Goal: Information Seeking & Learning: Learn about a topic

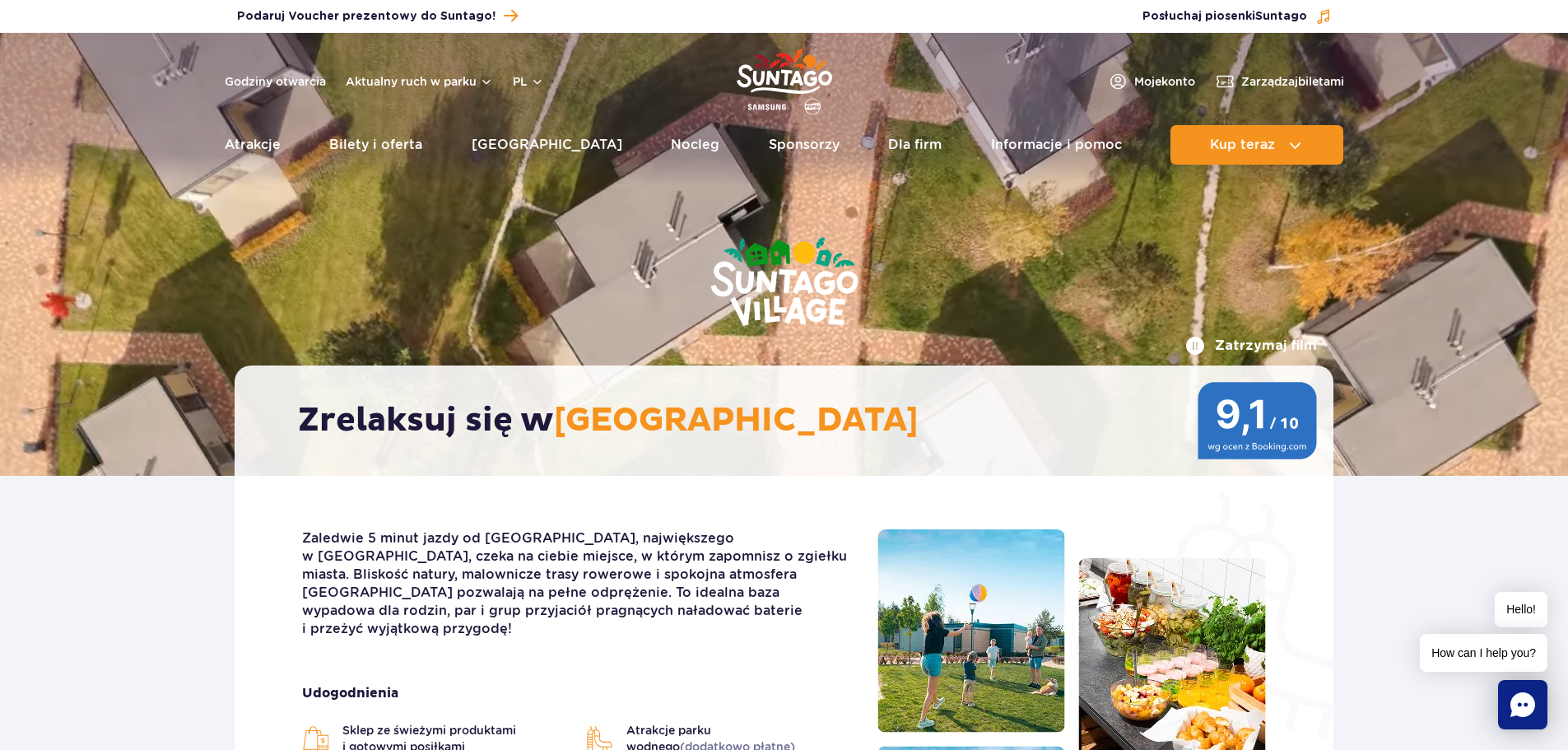
click at [785, 76] on img "Park of Poland" at bounding box center [784, 82] width 95 height 76
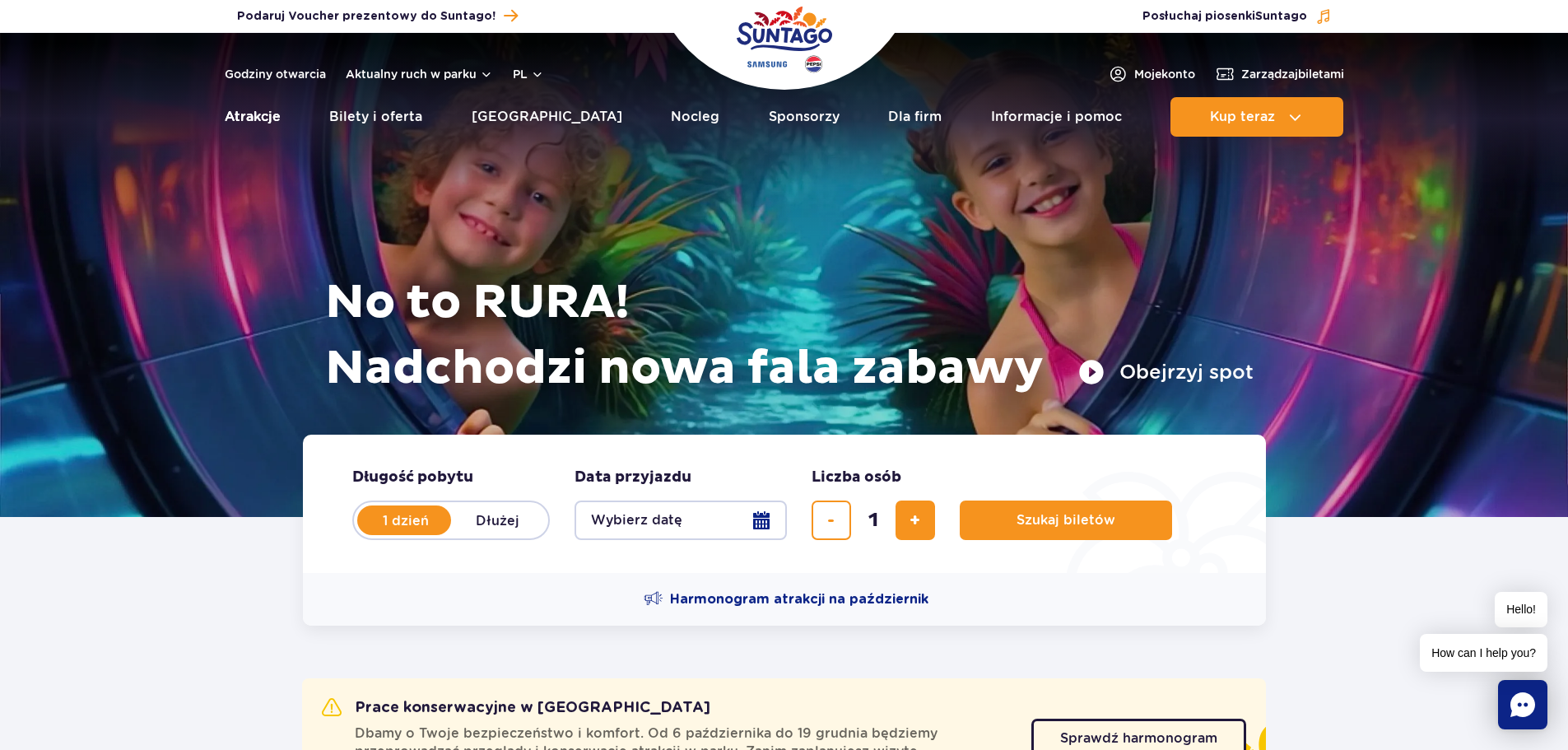
click at [252, 110] on link "Atrakcje" at bounding box center [252, 117] width 56 height 40
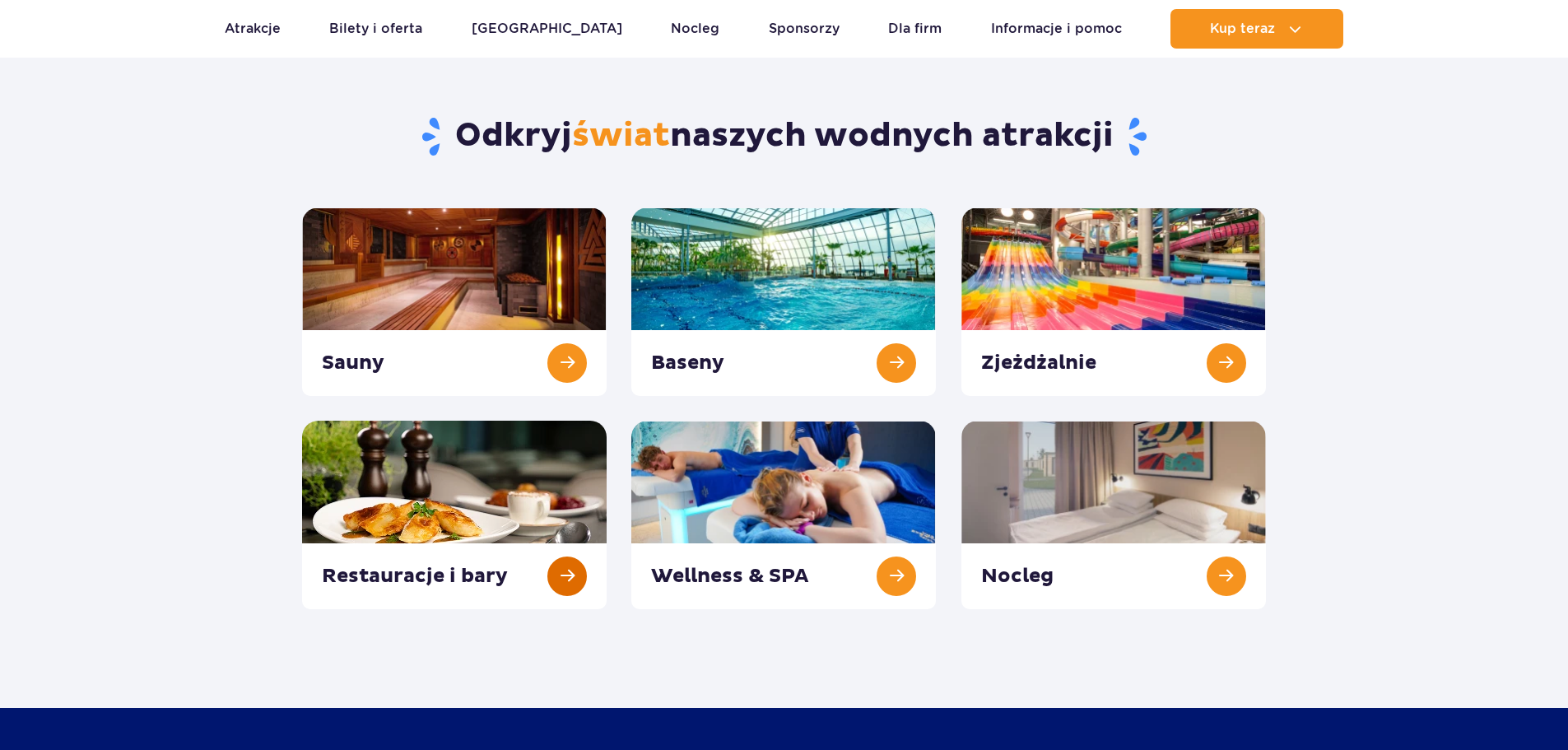
scroll to position [165, 0]
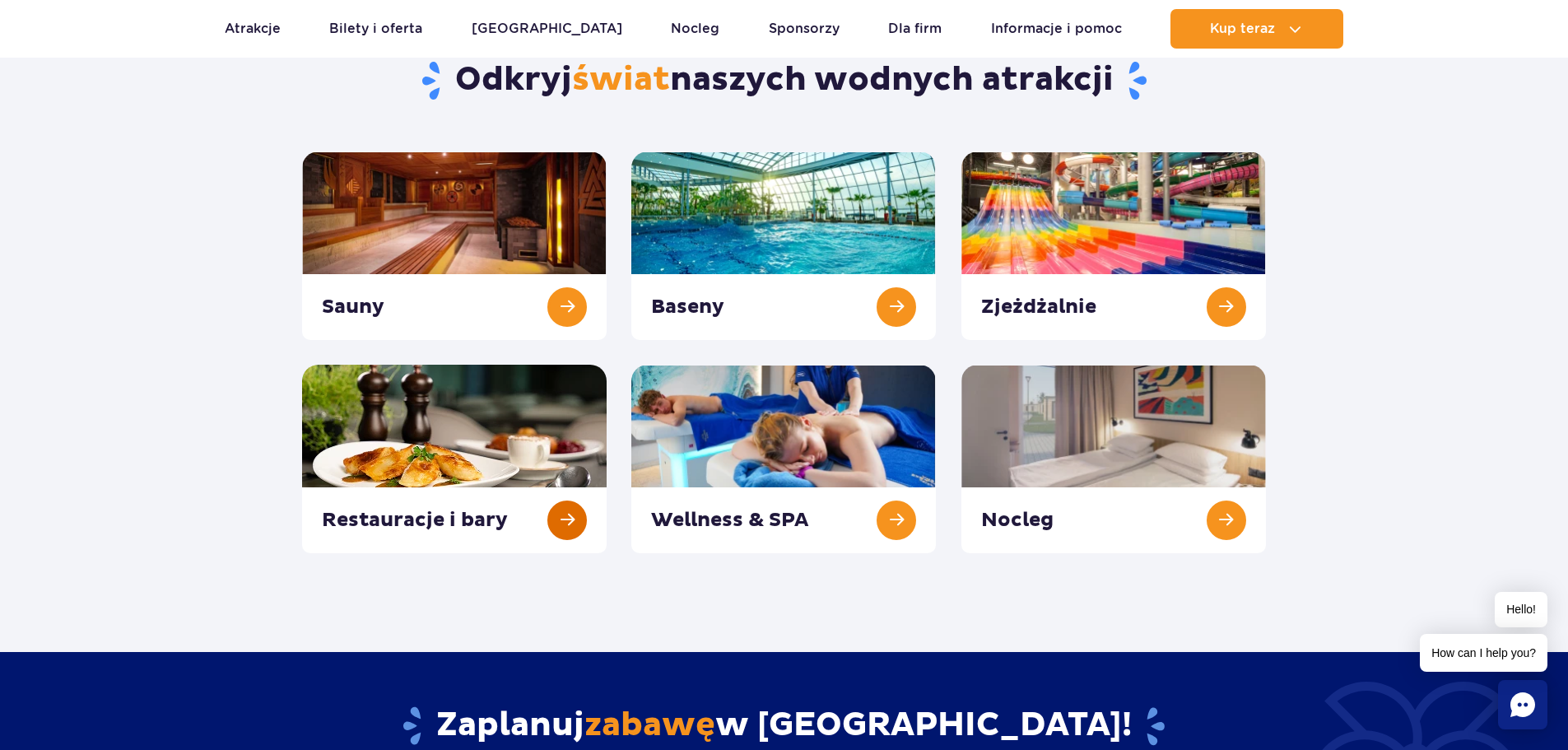
click at [472, 516] on link at bounding box center [454, 459] width 305 height 189
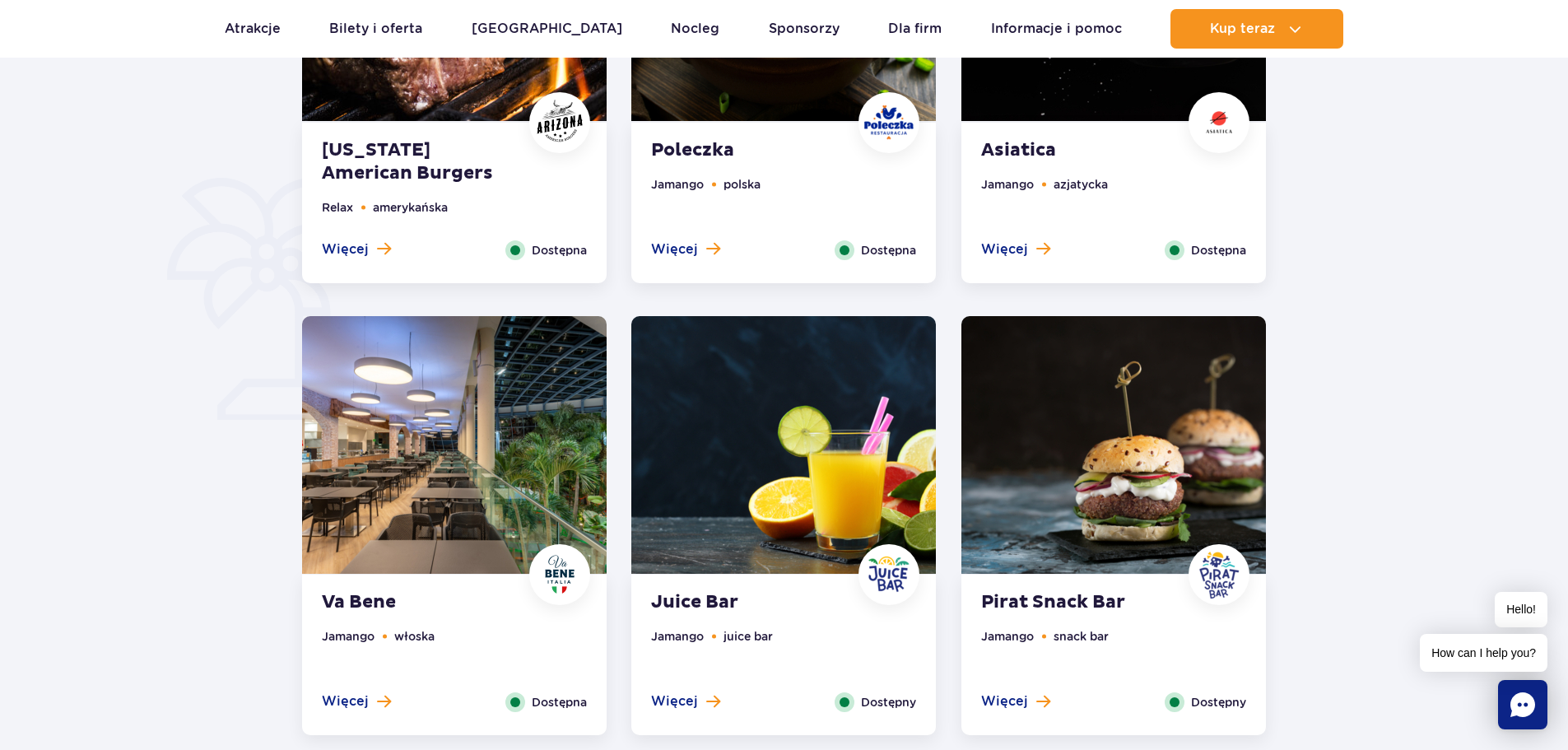
scroll to position [1152, 0]
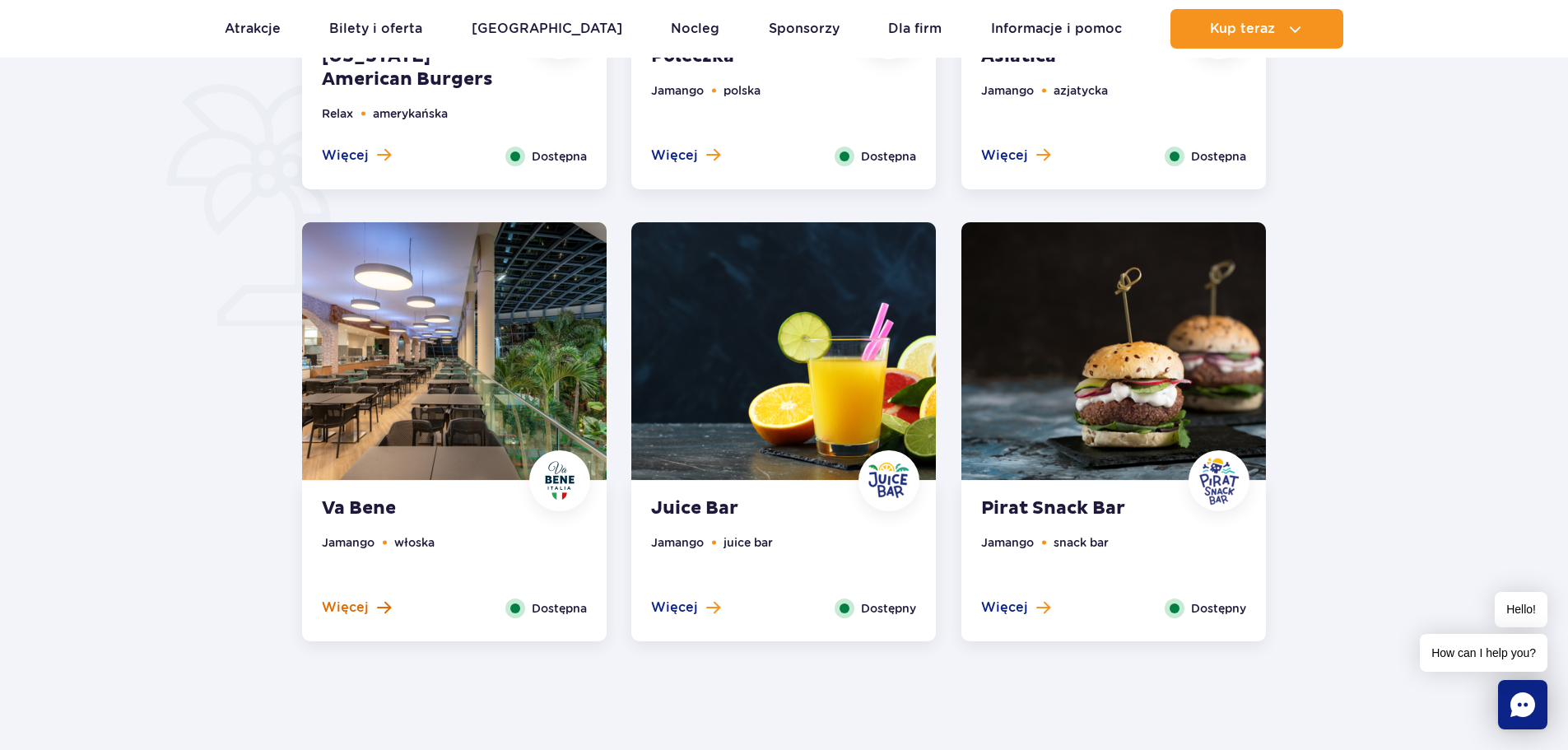
click at [354, 612] on span "Więcej" at bounding box center [345, 607] width 47 height 19
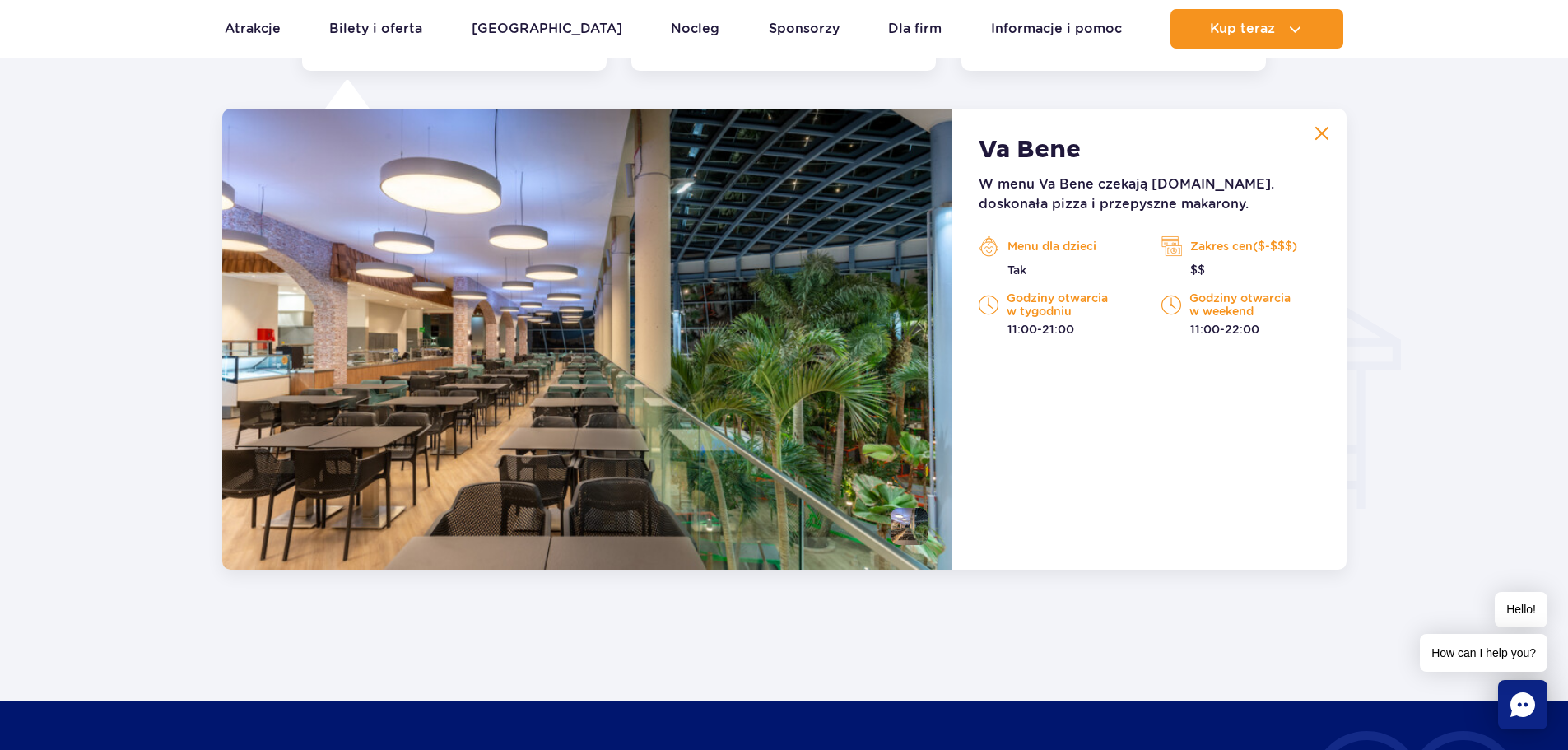
scroll to position [1733, 0]
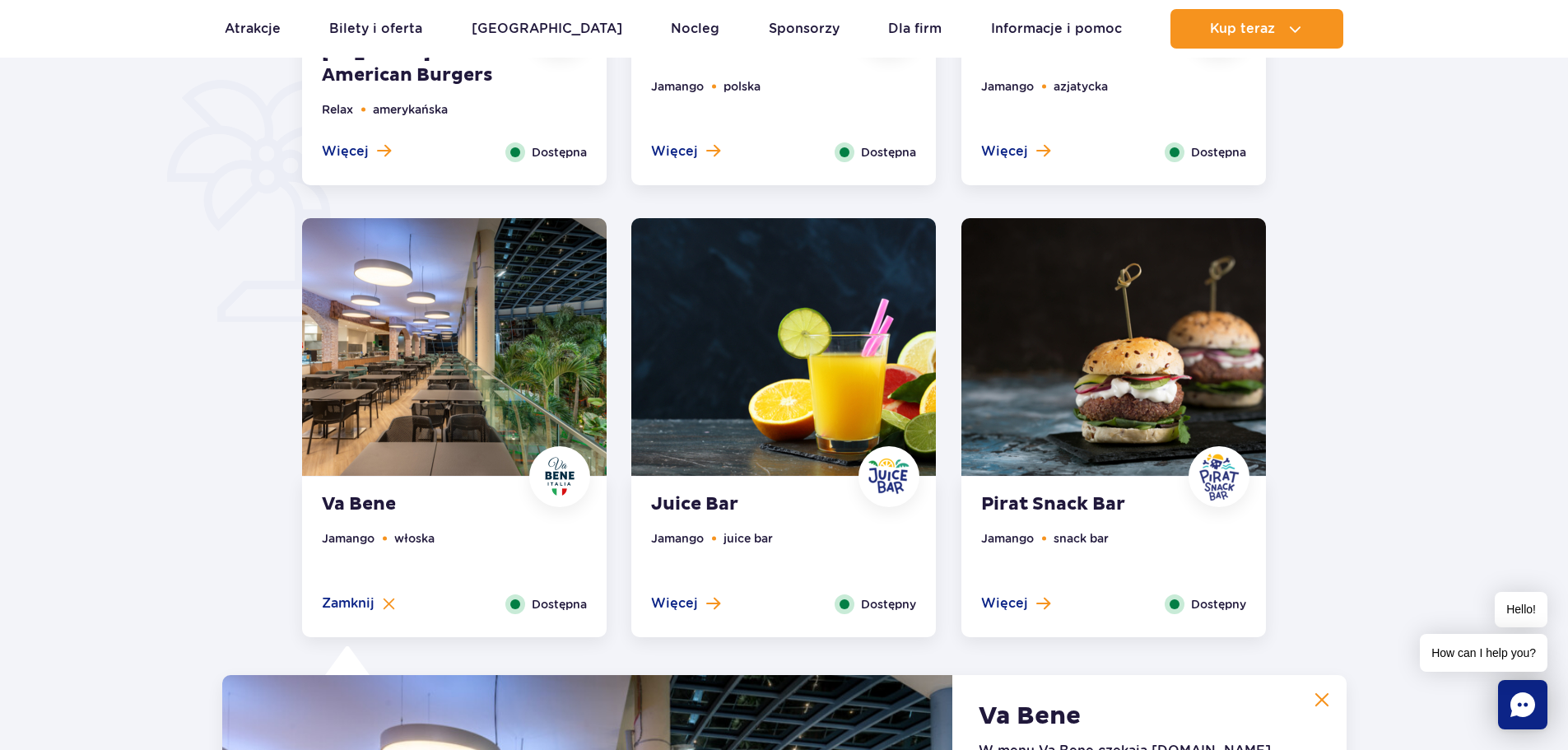
click at [317, 172] on div "Arizona American Burgers Relax amerykańska Więcej Zamknij Dostępna" at bounding box center [454, 104] width 305 height 161
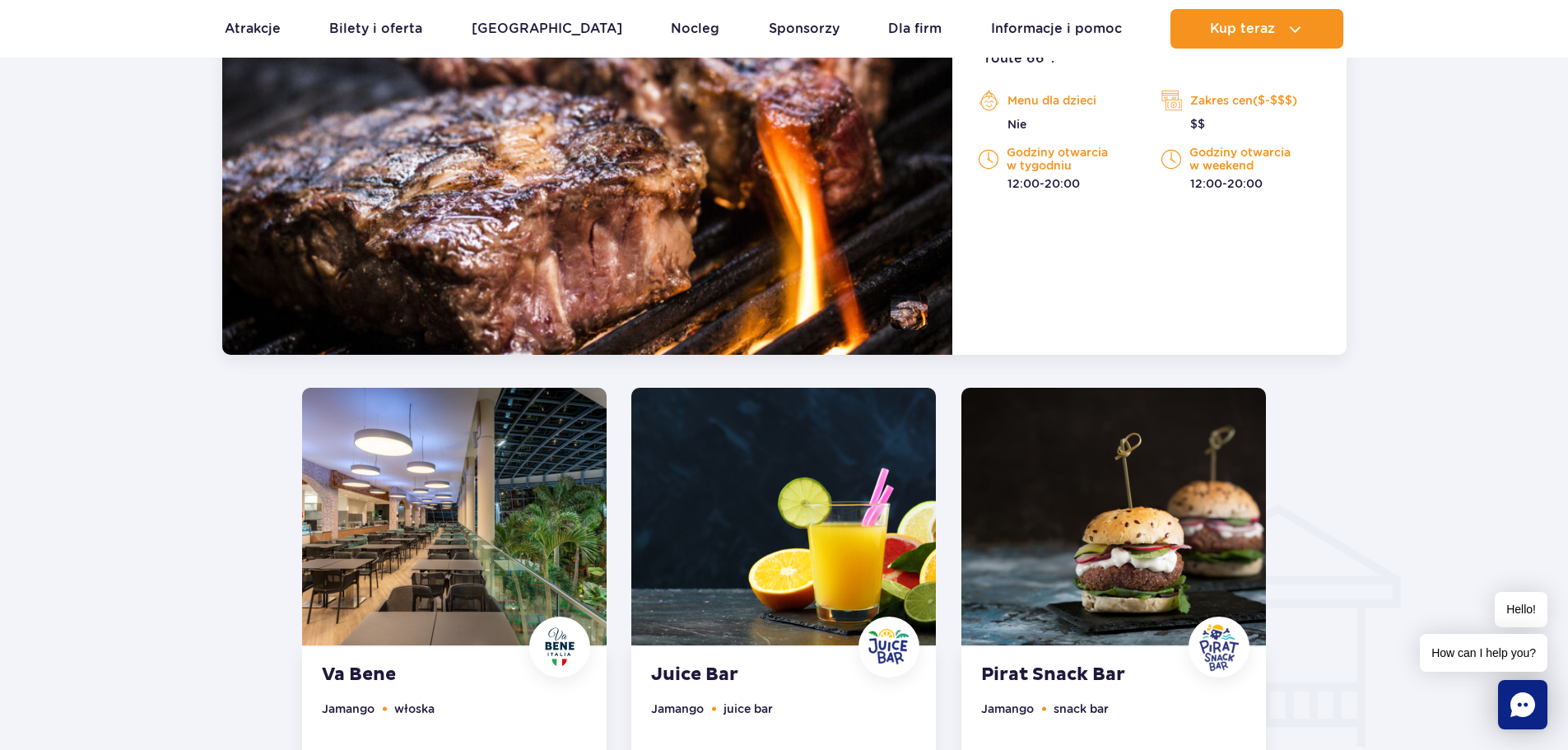
scroll to position [1527, 0]
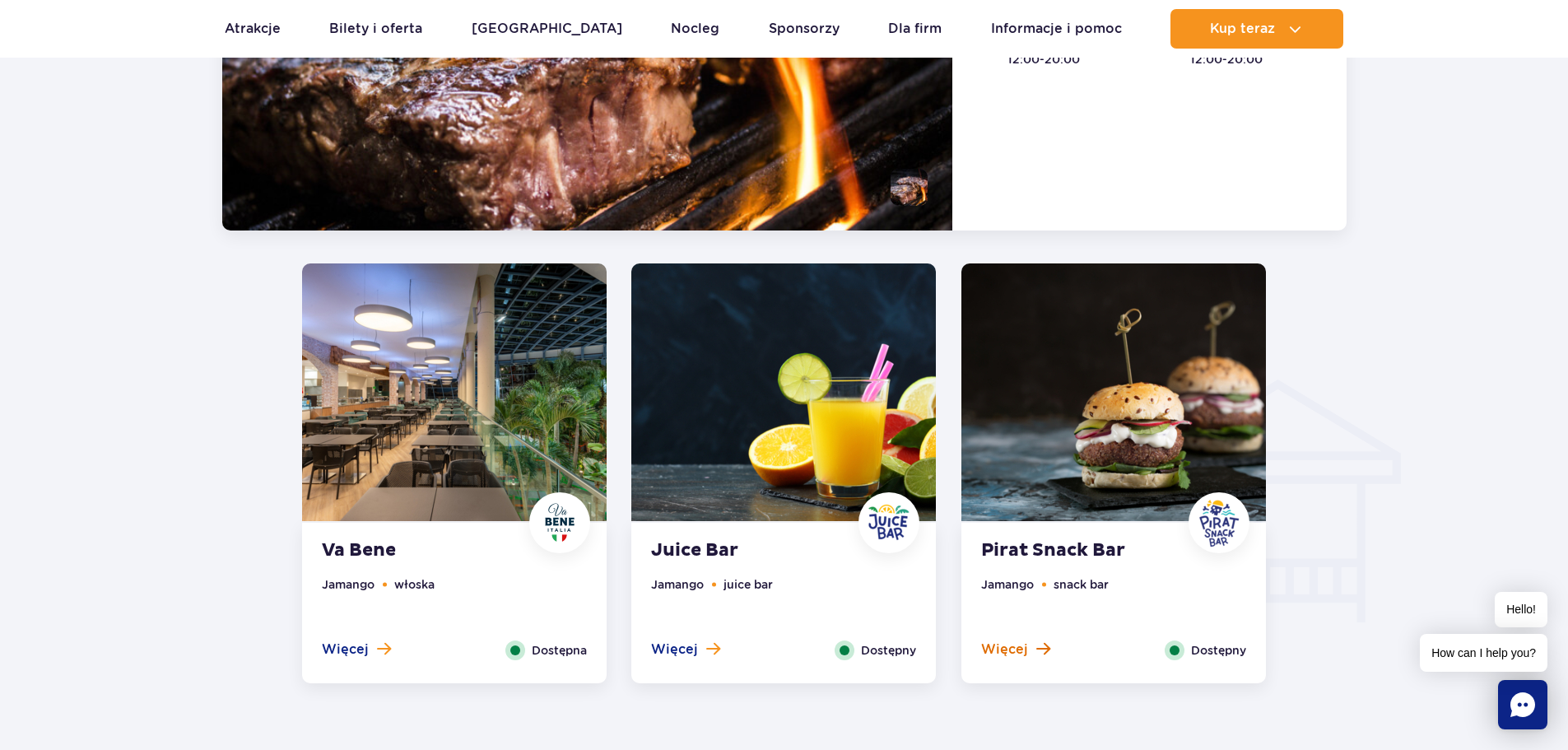
click at [1024, 657] on span "Więcej" at bounding box center [1004, 649] width 47 height 19
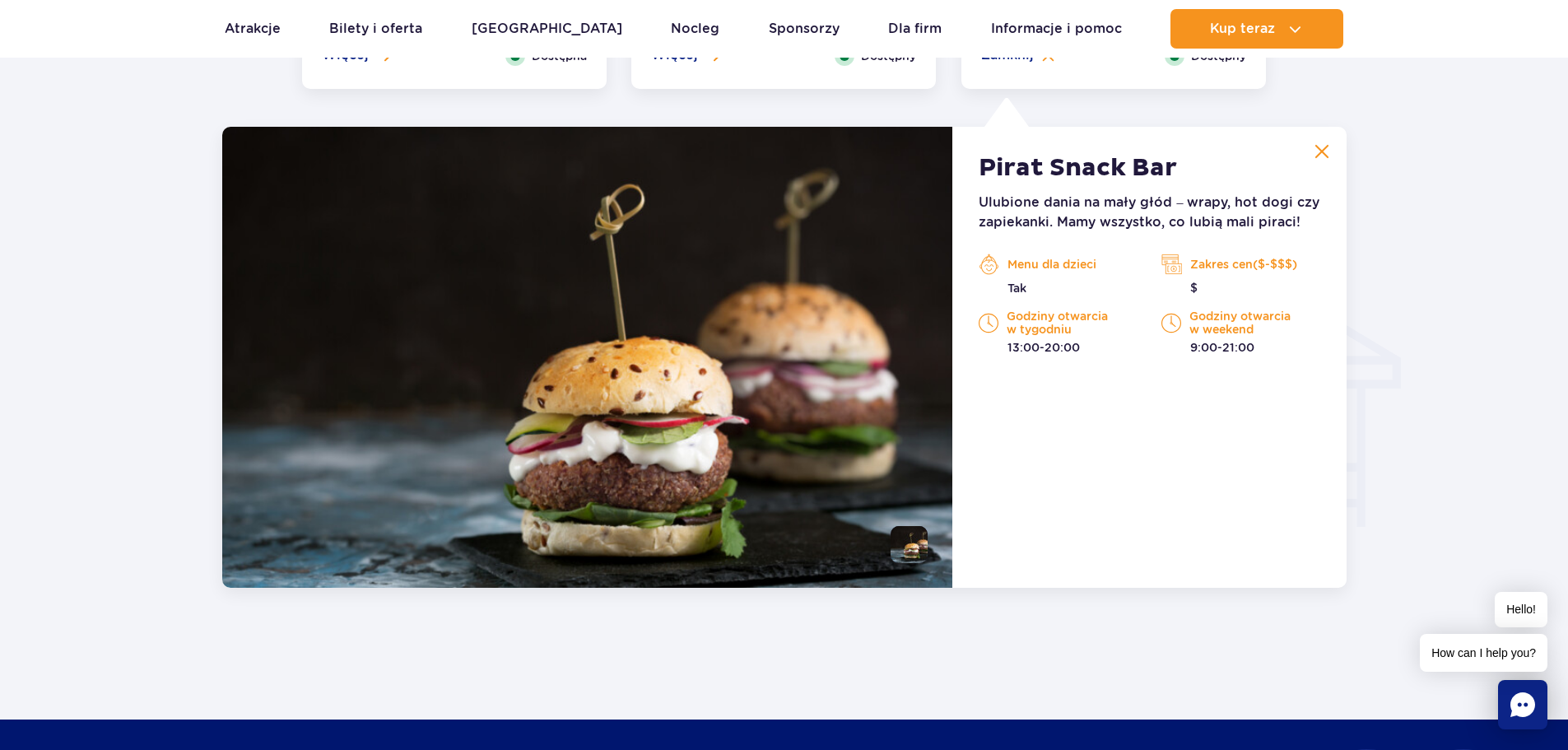
scroll to position [1733, 0]
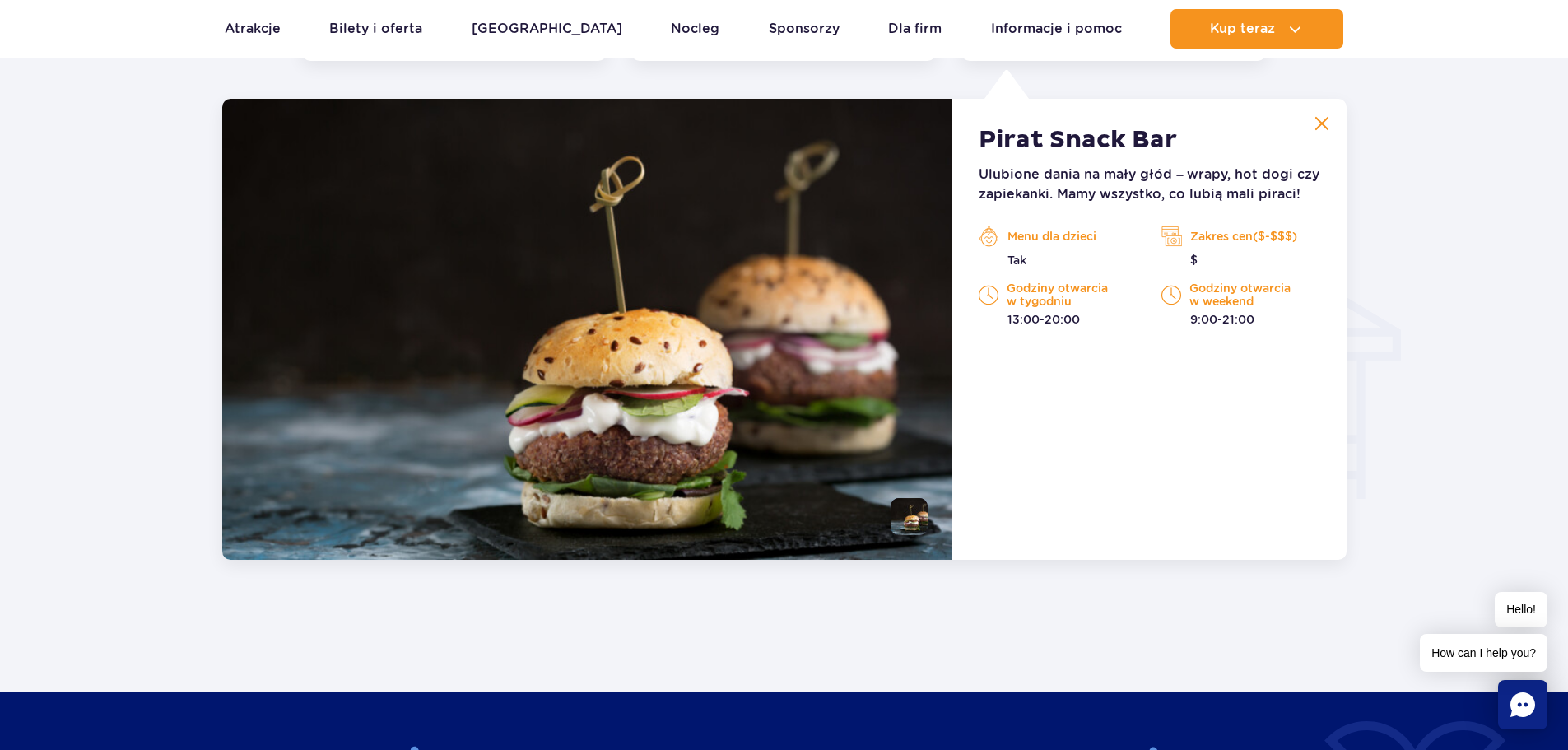
click at [1330, 110] on button at bounding box center [1322, 124] width 33 height 33
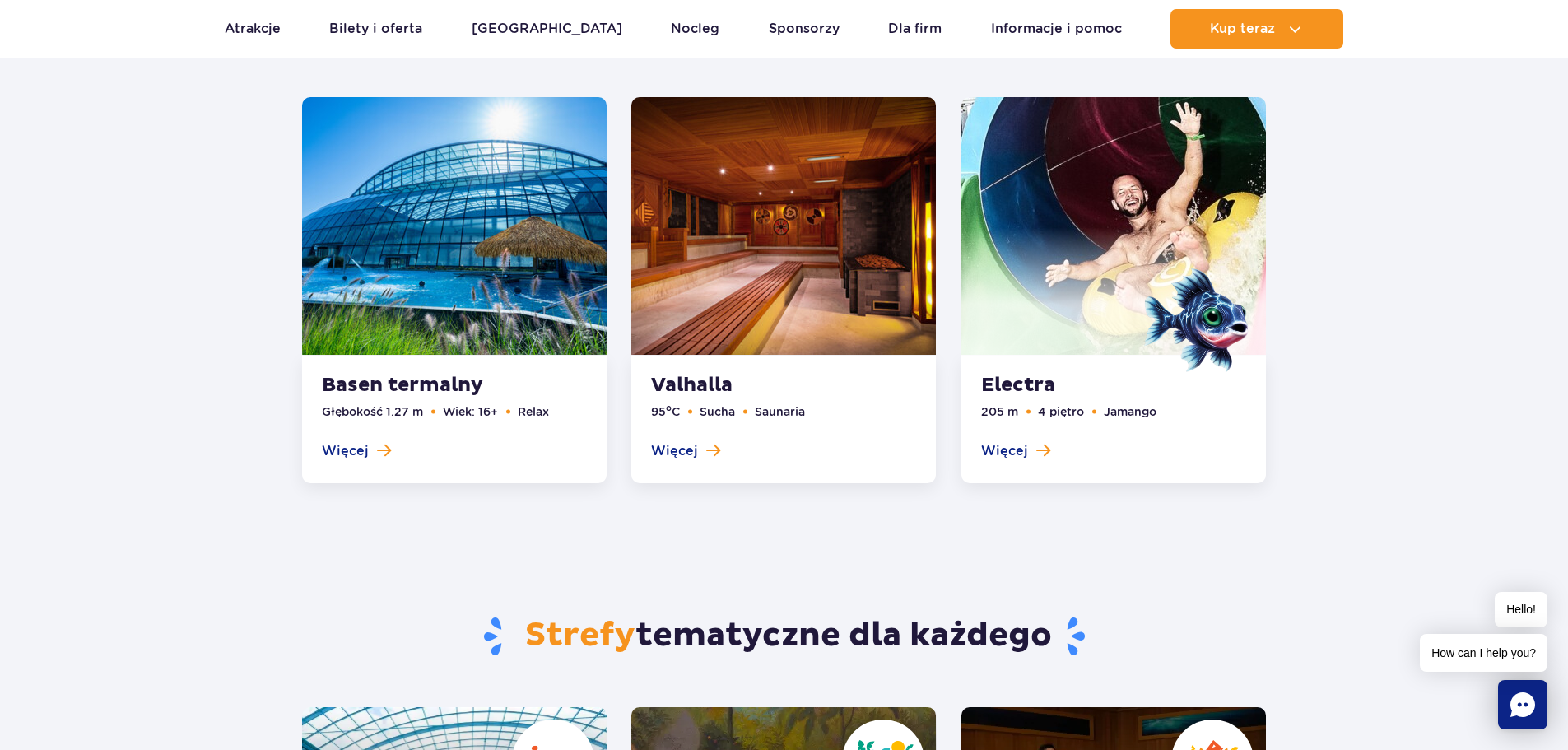
scroll to position [2062, 0]
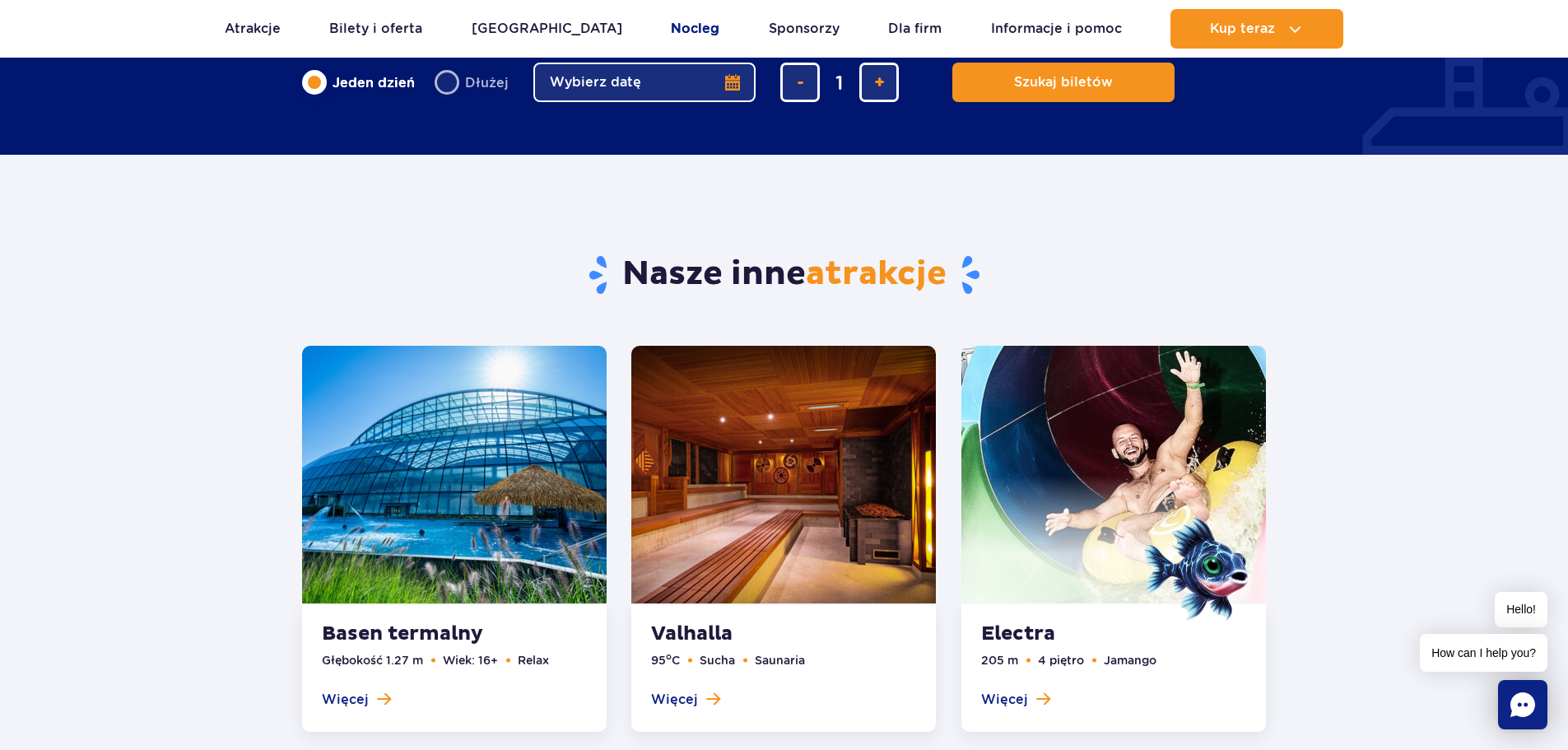
click at [671, 36] on link "Nocleg" at bounding box center [695, 28] width 49 height 40
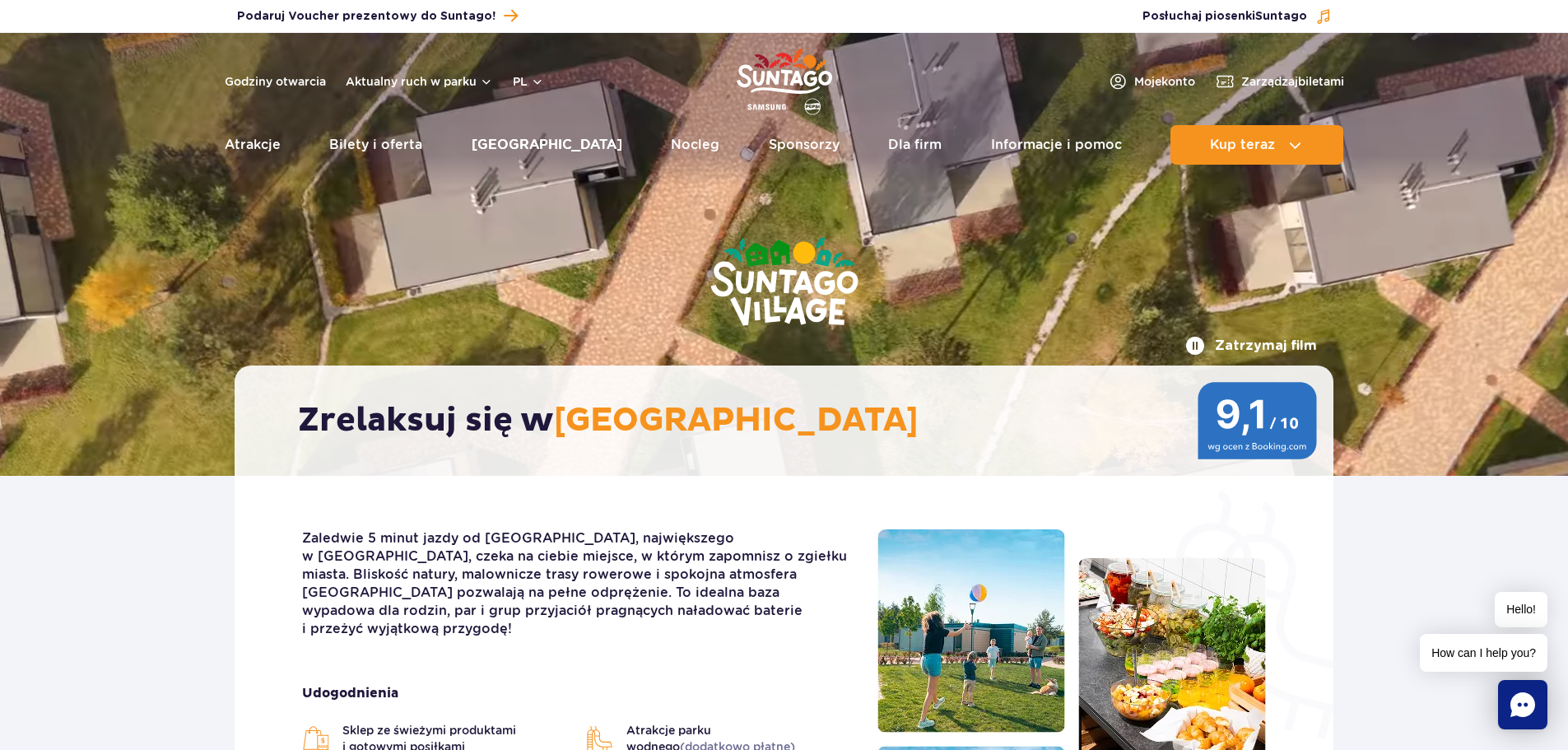
click at [514, 146] on link "[GEOGRAPHIC_DATA]" at bounding box center [546, 144] width 151 height 40
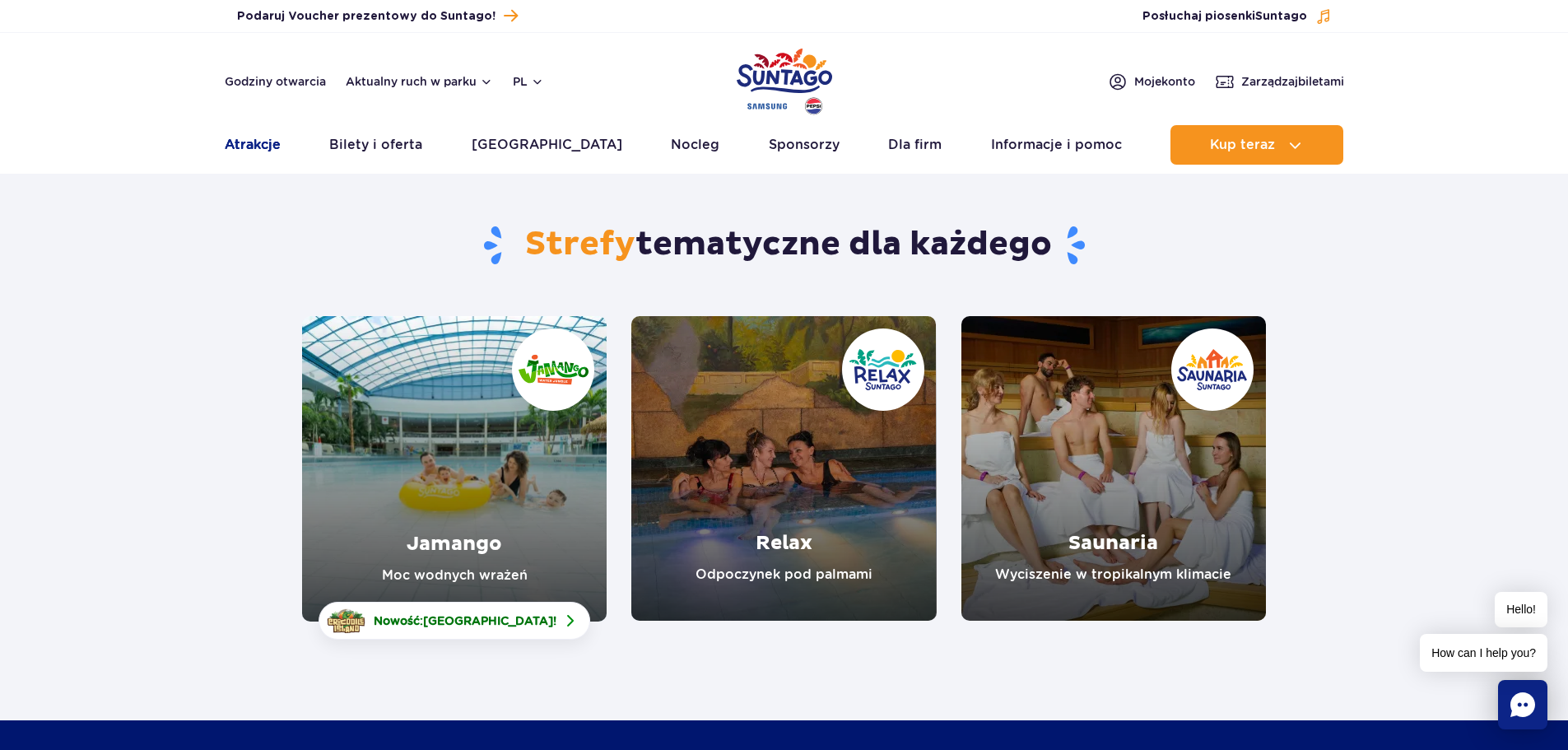
click at [267, 151] on link "Atrakcje" at bounding box center [252, 144] width 56 height 40
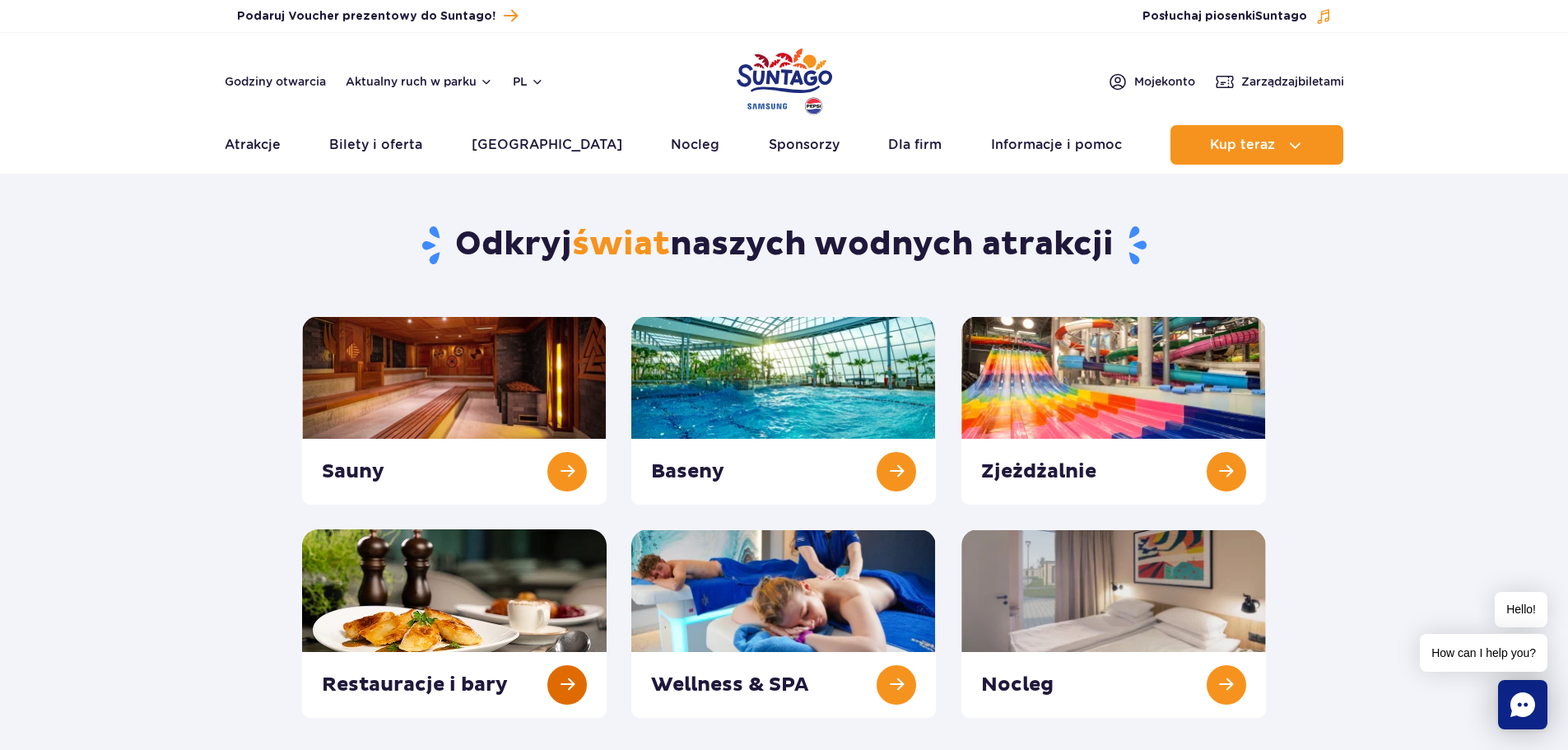
click at [528, 533] on link at bounding box center [454, 623] width 305 height 189
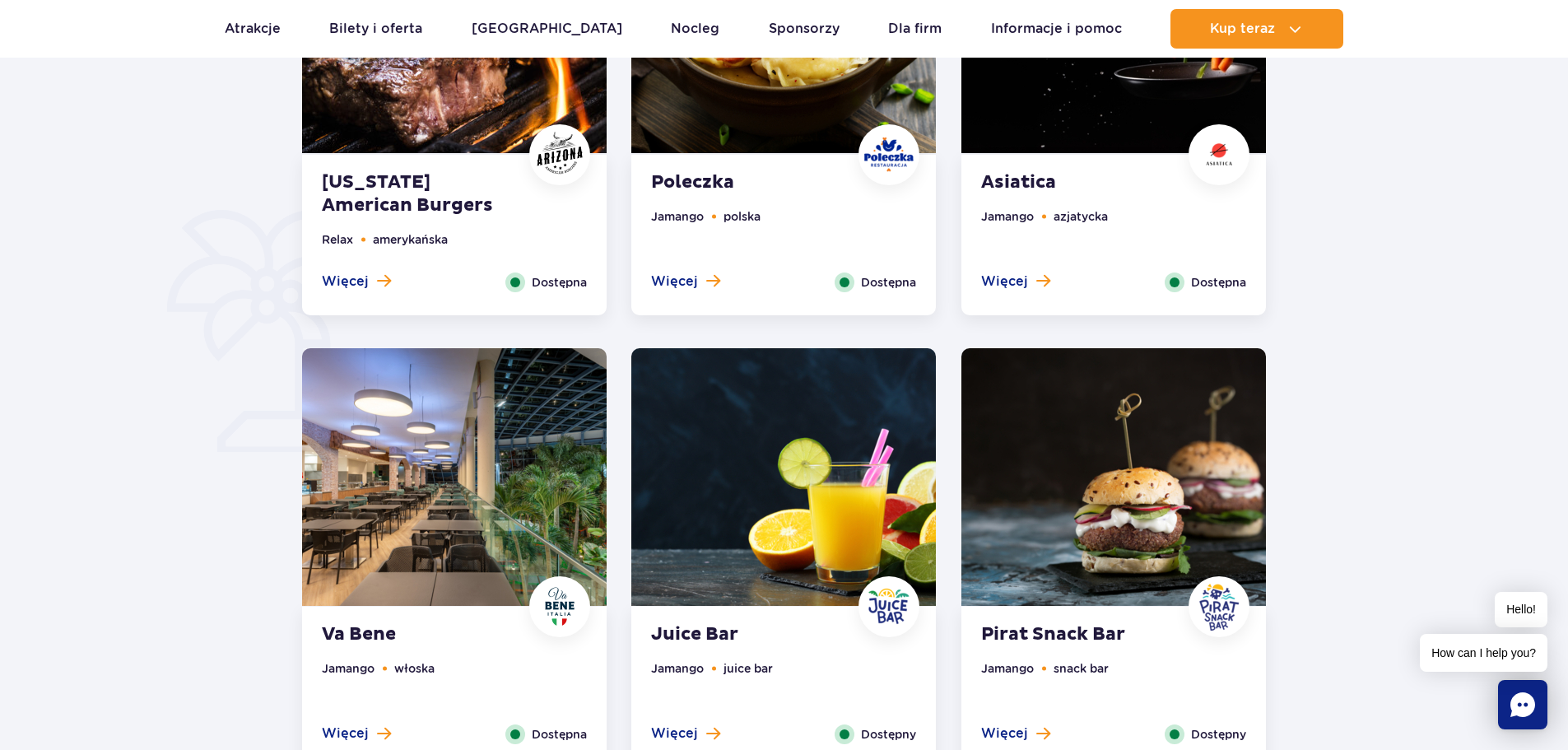
scroll to position [823, 0]
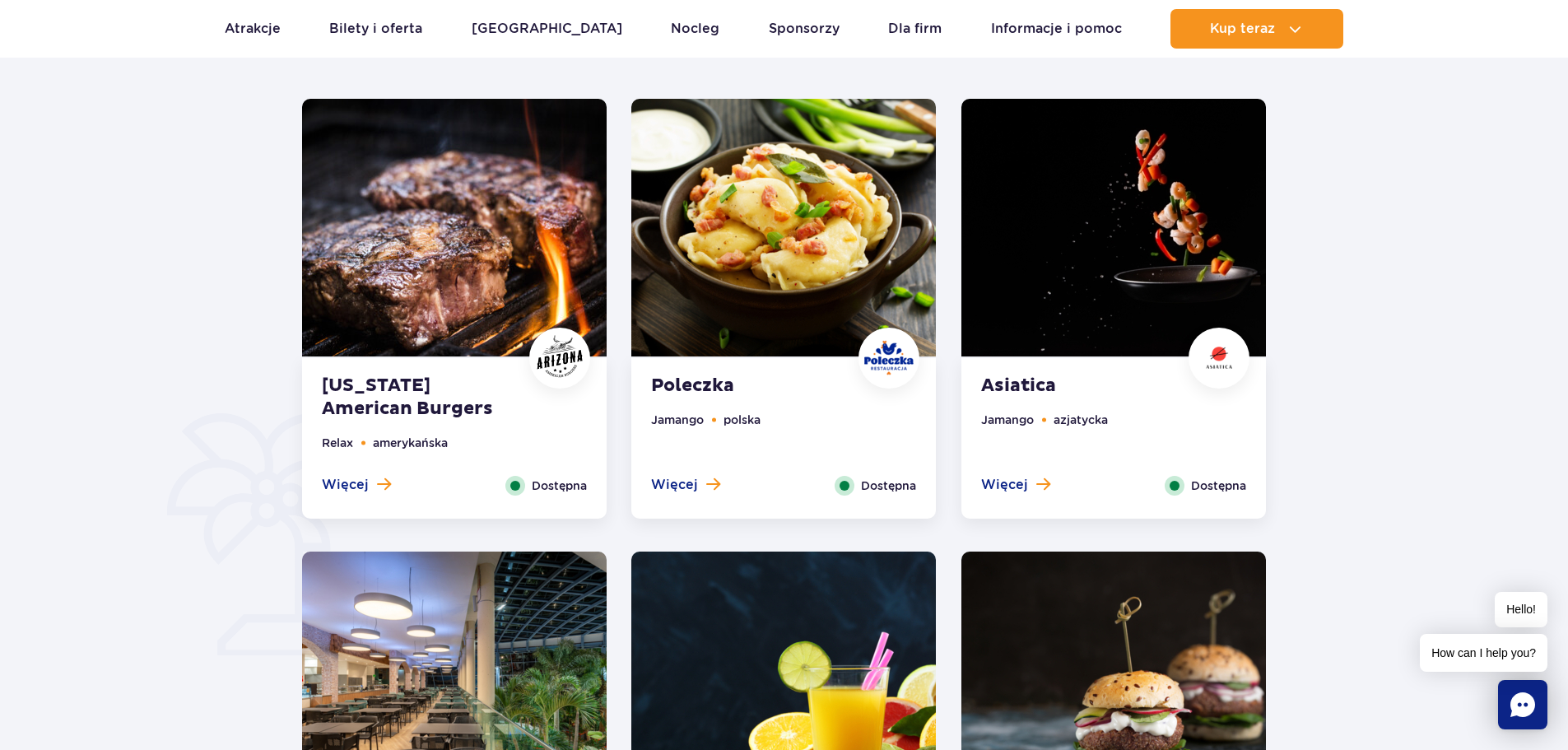
click at [889, 486] on span "Dostępna" at bounding box center [888, 485] width 56 height 19
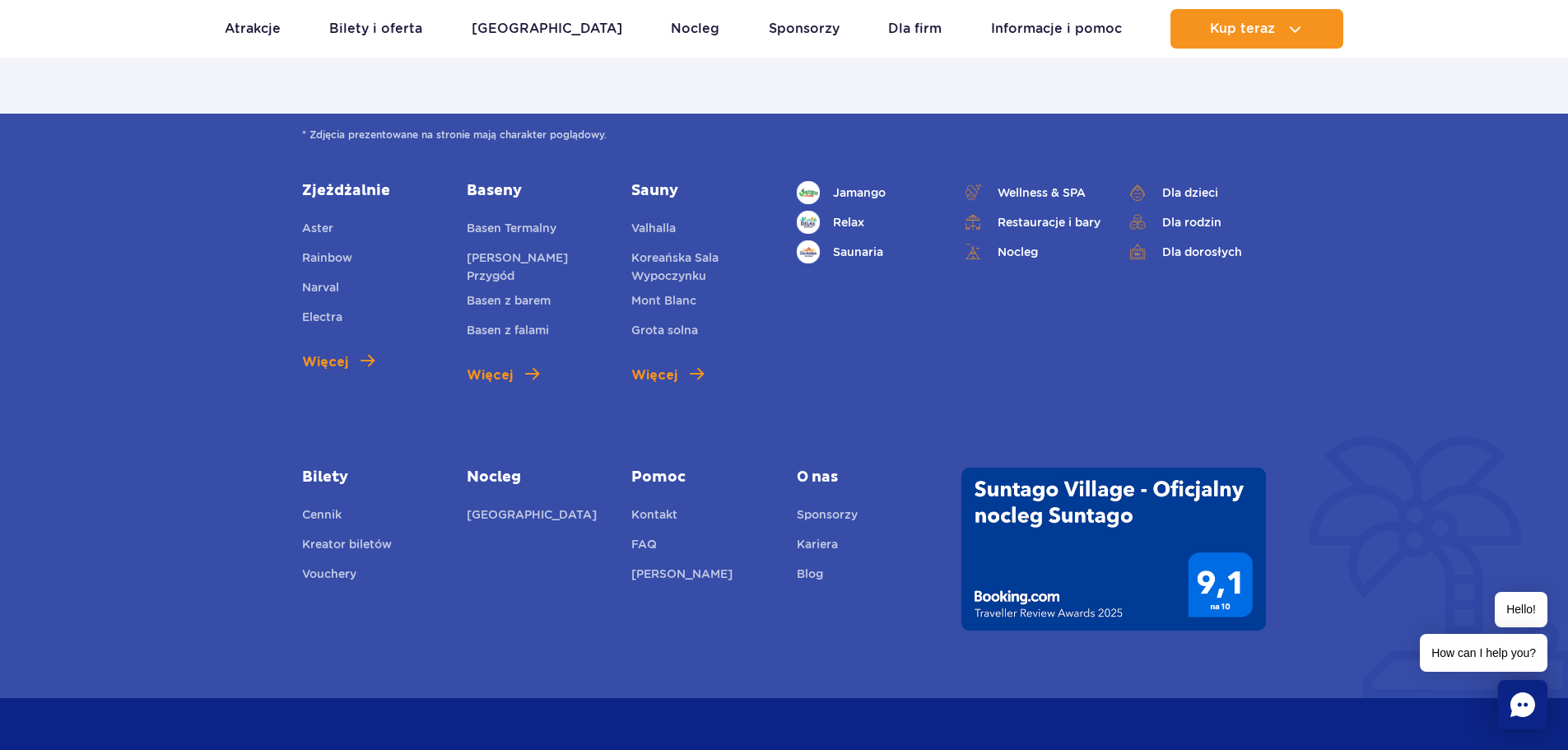
scroll to position [3807, 0]
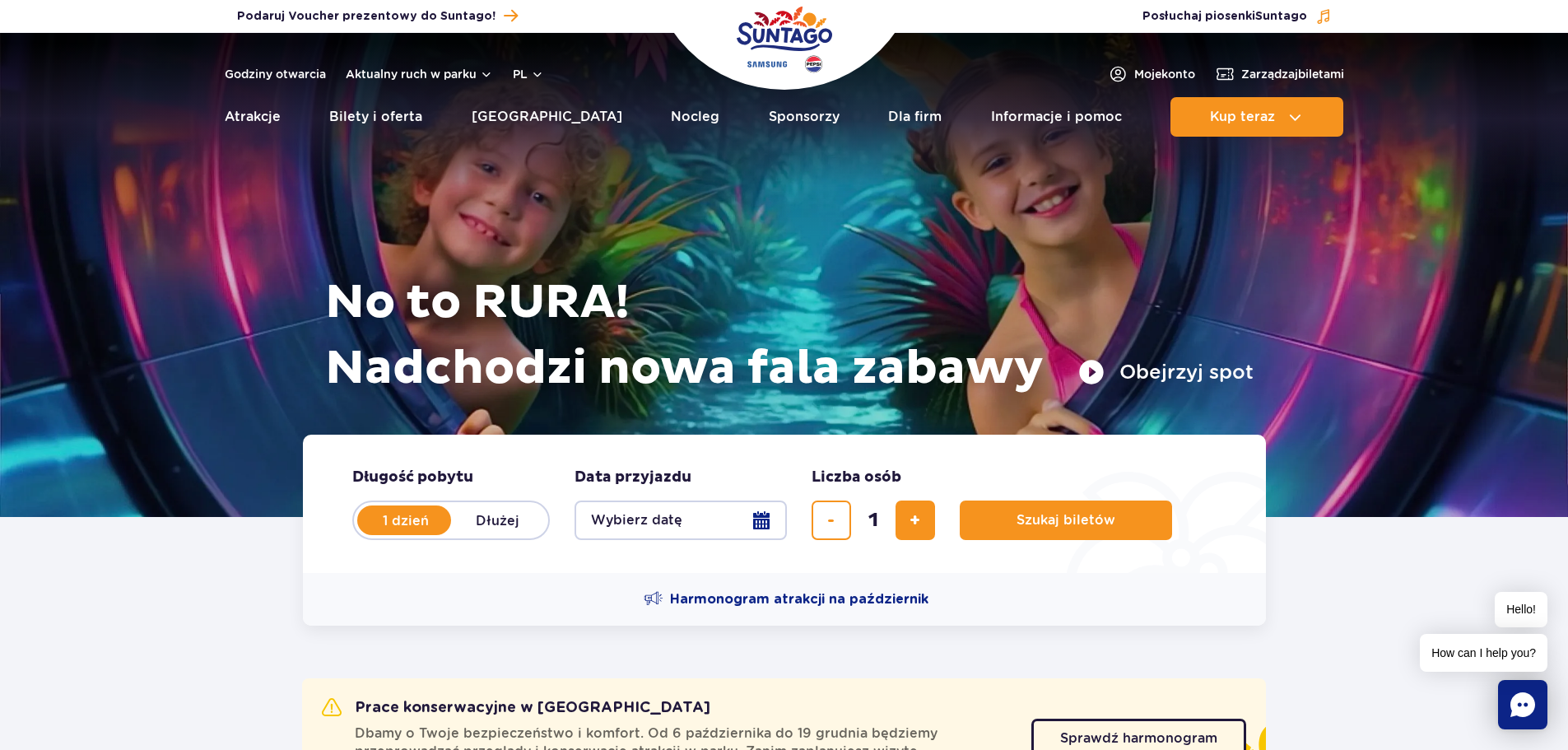
click at [793, 32] on img "Park of Poland" at bounding box center [784, 40] width 95 height 76
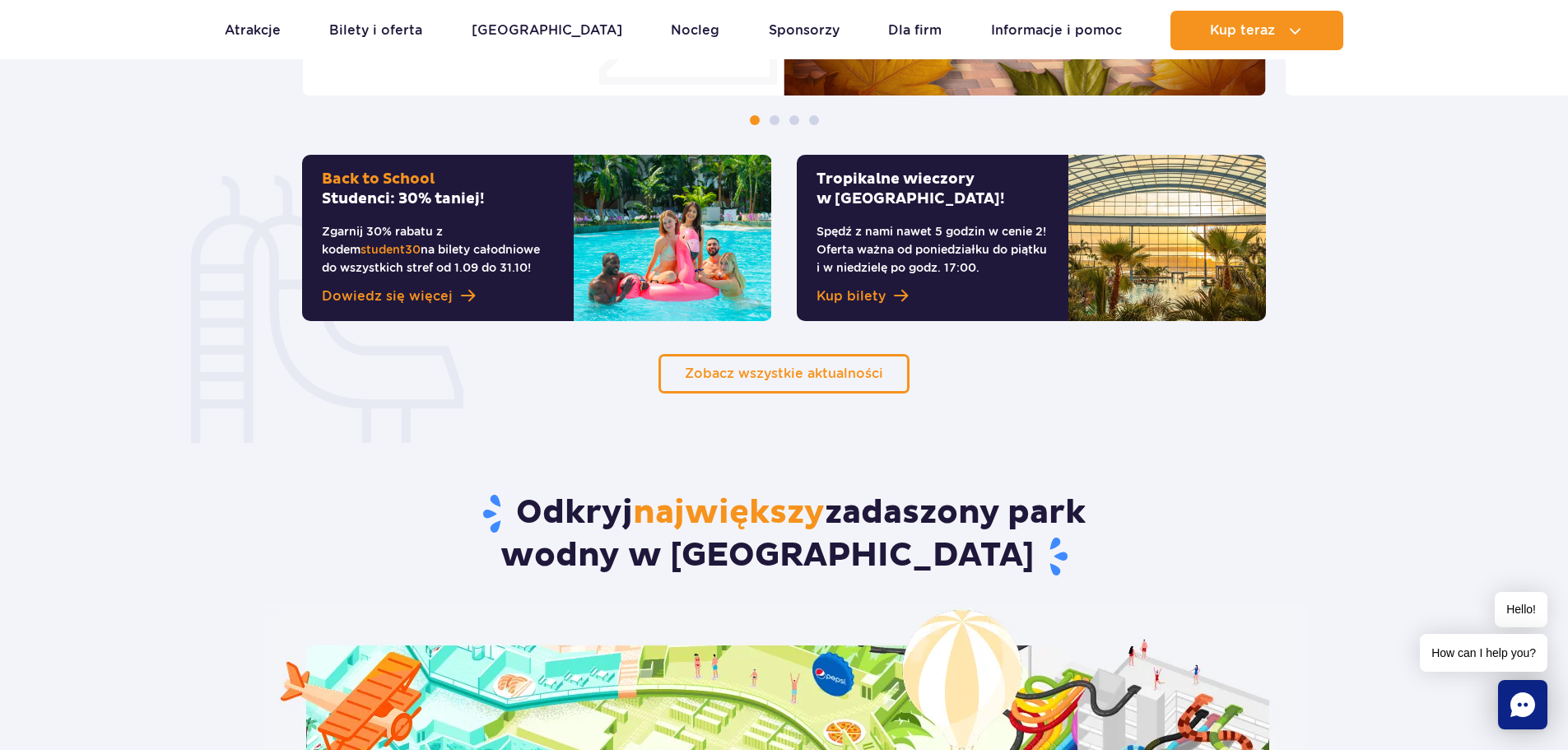
scroll to position [1400, 0]
